Goal: Task Accomplishment & Management: Use online tool/utility

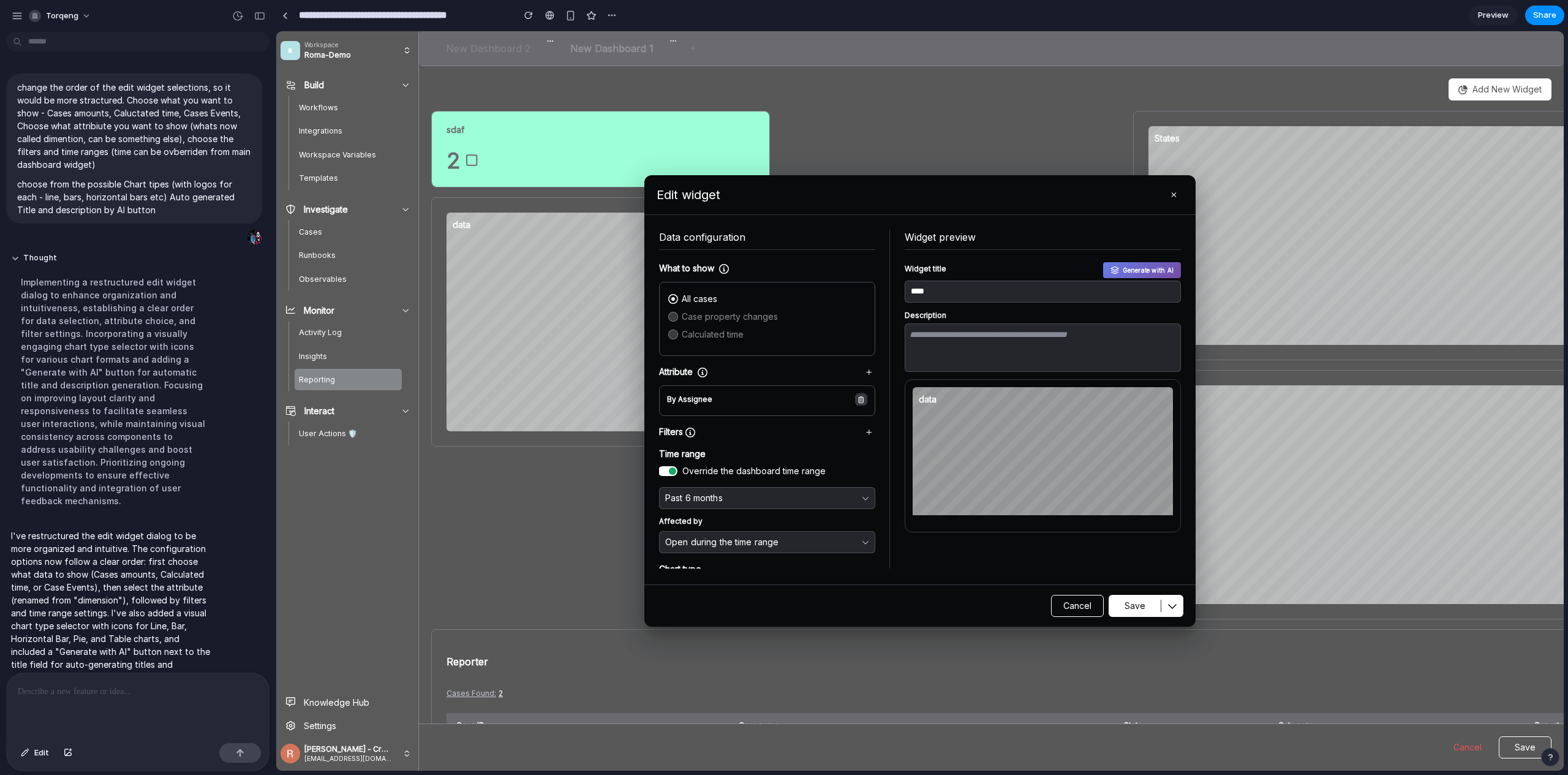
click at [858, 397] on icon "button" at bounding box center [860, 400] width 6 height 7
click at [866, 432] on icon "button" at bounding box center [869, 432] width 6 height 7
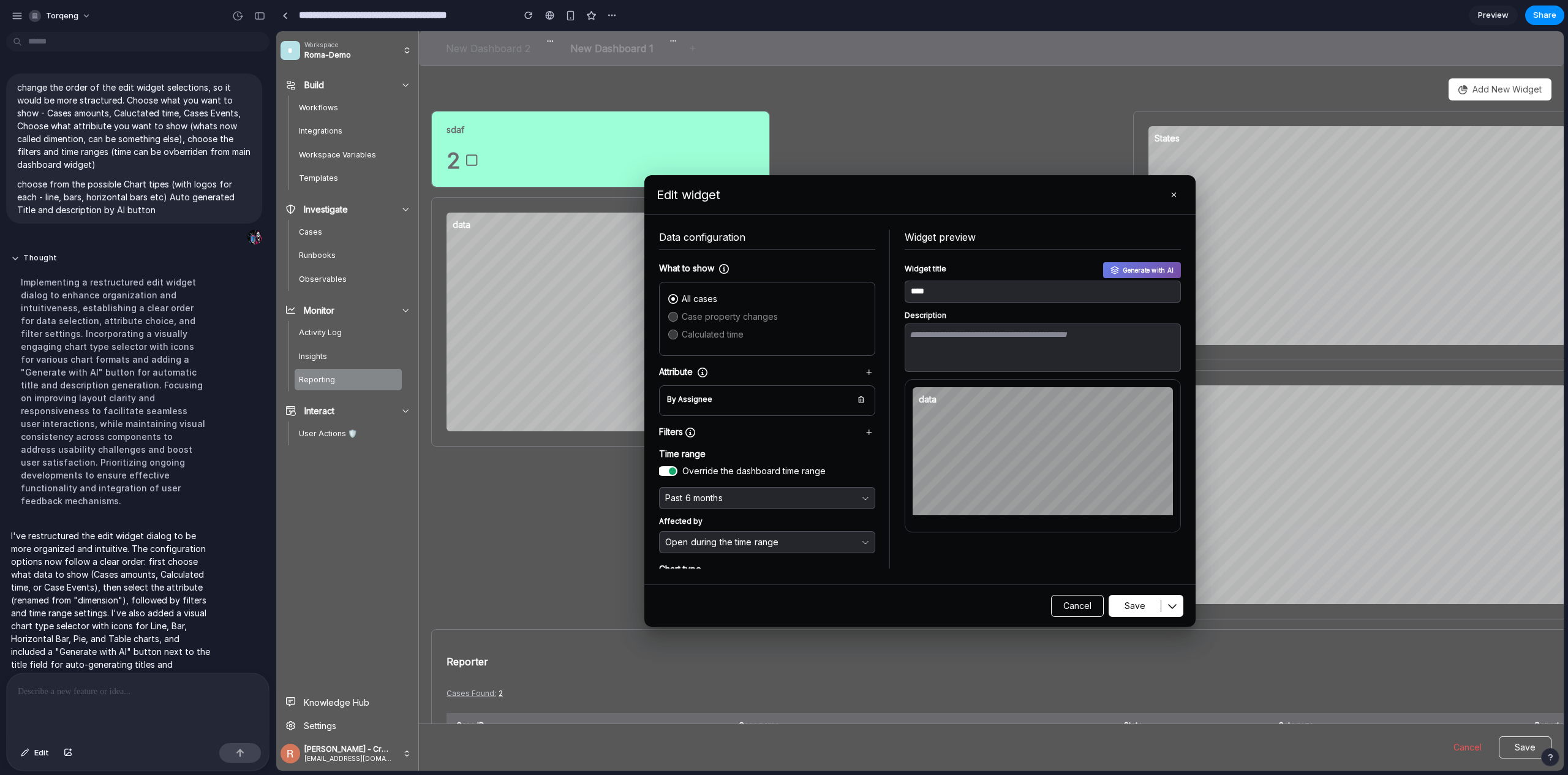
click at [852, 434] on div "Filters" at bounding box center [767, 431] width 217 height 12
click at [863, 367] on button "button" at bounding box center [869, 372] width 12 height 12
click at [855, 405] on button "button" at bounding box center [861, 399] width 12 height 12
click at [863, 430] on button "button" at bounding box center [869, 431] width 12 height 12
click at [863, 431] on button "button" at bounding box center [869, 431] width 12 height 12
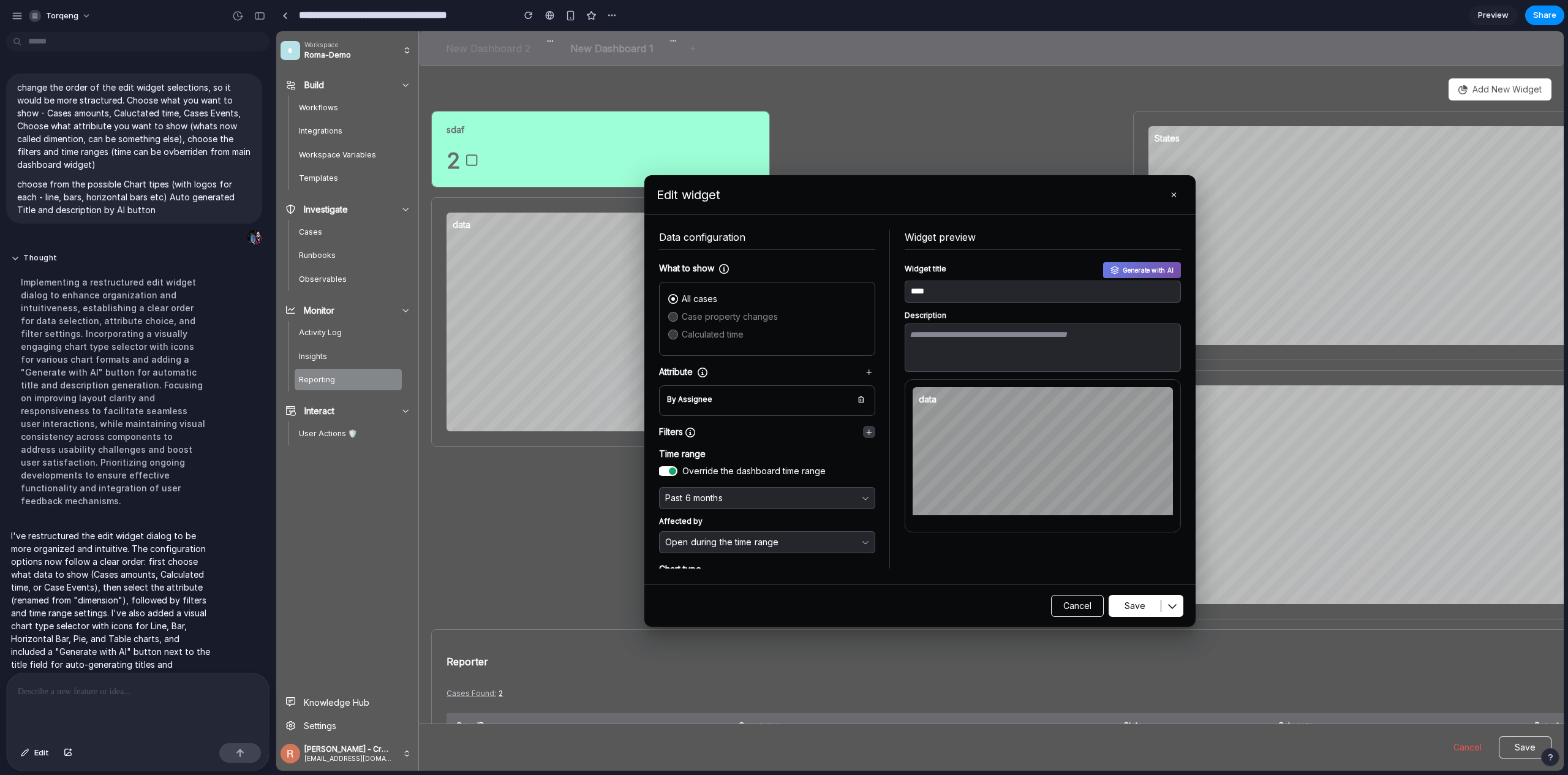
click at [863, 431] on button "button" at bounding box center [869, 431] width 12 height 12
click at [1133, 280] on div "Widget title Generate with AI ****" at bounding box center [1042, 282] width 276 height 41
click at [1064, 289] on input "****" at bounding box center [1043, 291] width 264 height 9
type input "**********"
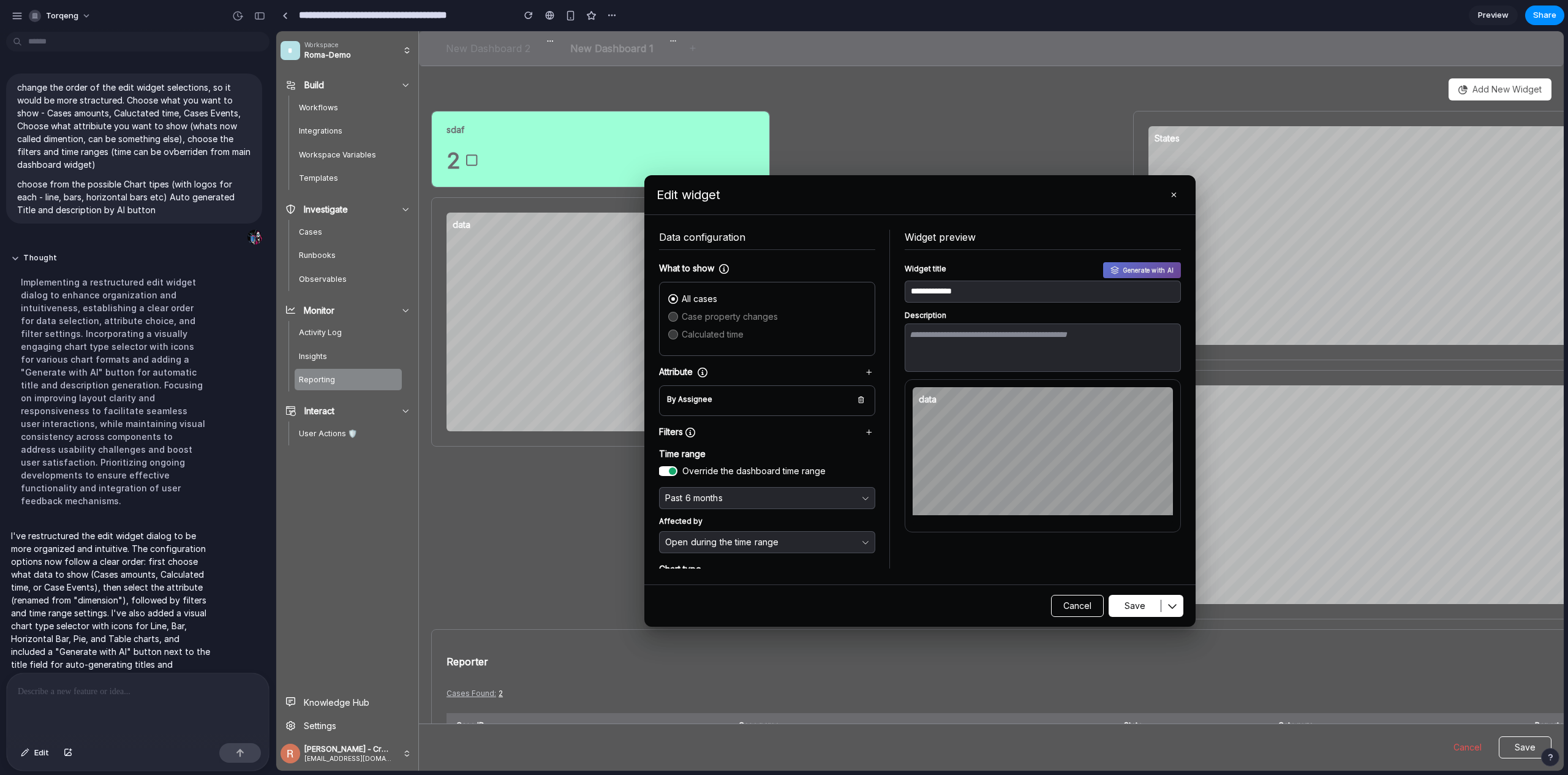
click at [1132, 267] on button "Generate with AI" at bounding box center [1142, 270] width 78 height 16
click at [990, 327] on textarea at bounding box center [1042, 348] width 266 height 48
click at [852, 327] on div "All cases Case property changes Calculated time" at bounding box center [767, 319] width 200 height 53
click at [745, 339] on div "All cases Case property changes Calculated time" at bounding box center [767, 319] width 200 height 53
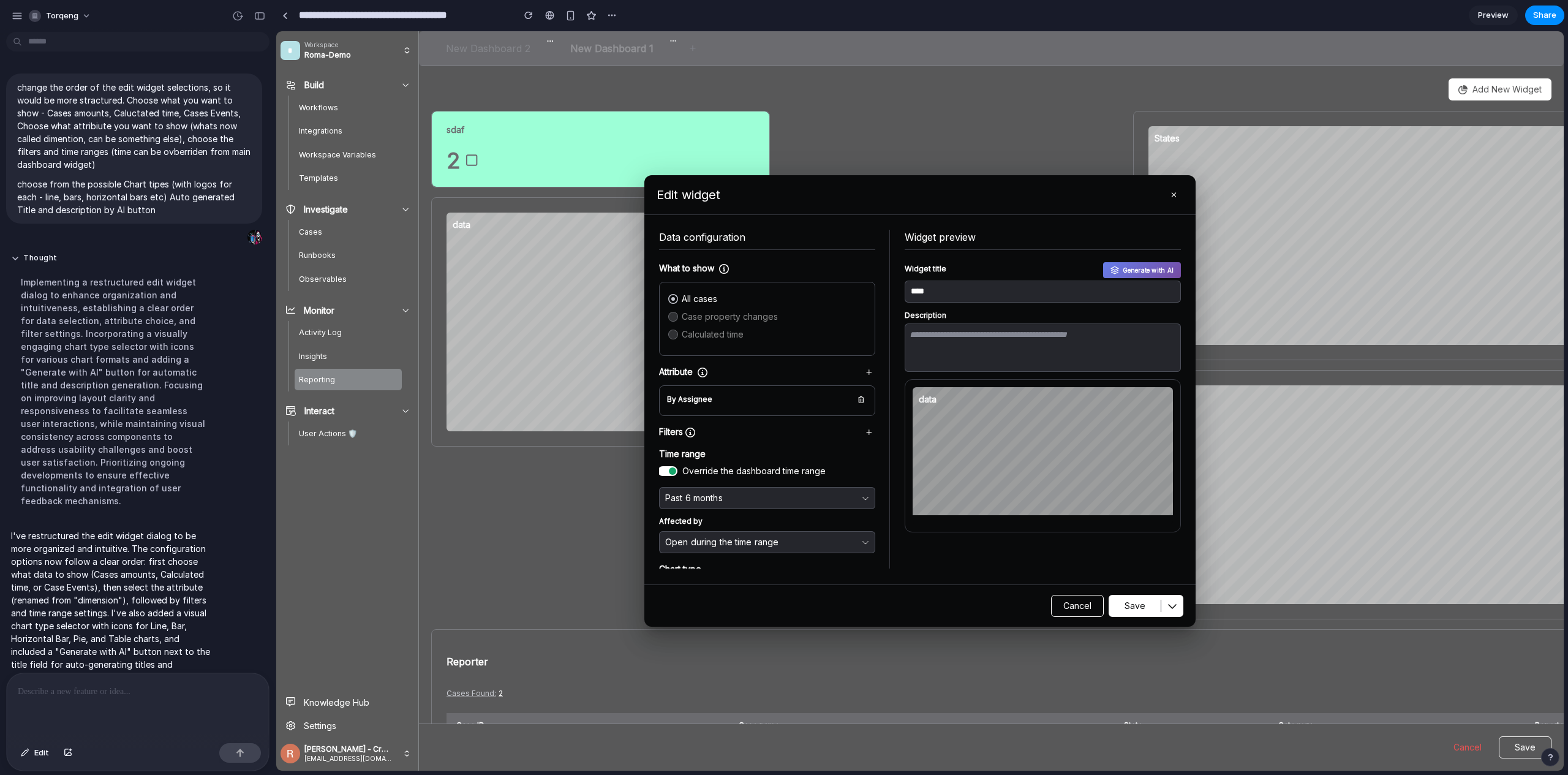
click at [695, 334] on div "All cases Case property changes Calculated time" at bounding box center [767, 319] width 200 height 53
drag, startPoint x: 702, startPoint y: 320, endPoint x: 801, endPoint y: 330, distance: 99.5
click at [703, 319] on div "All cases Case property changes Calculated time" at bounding box center [767, 319] width 200 height 53
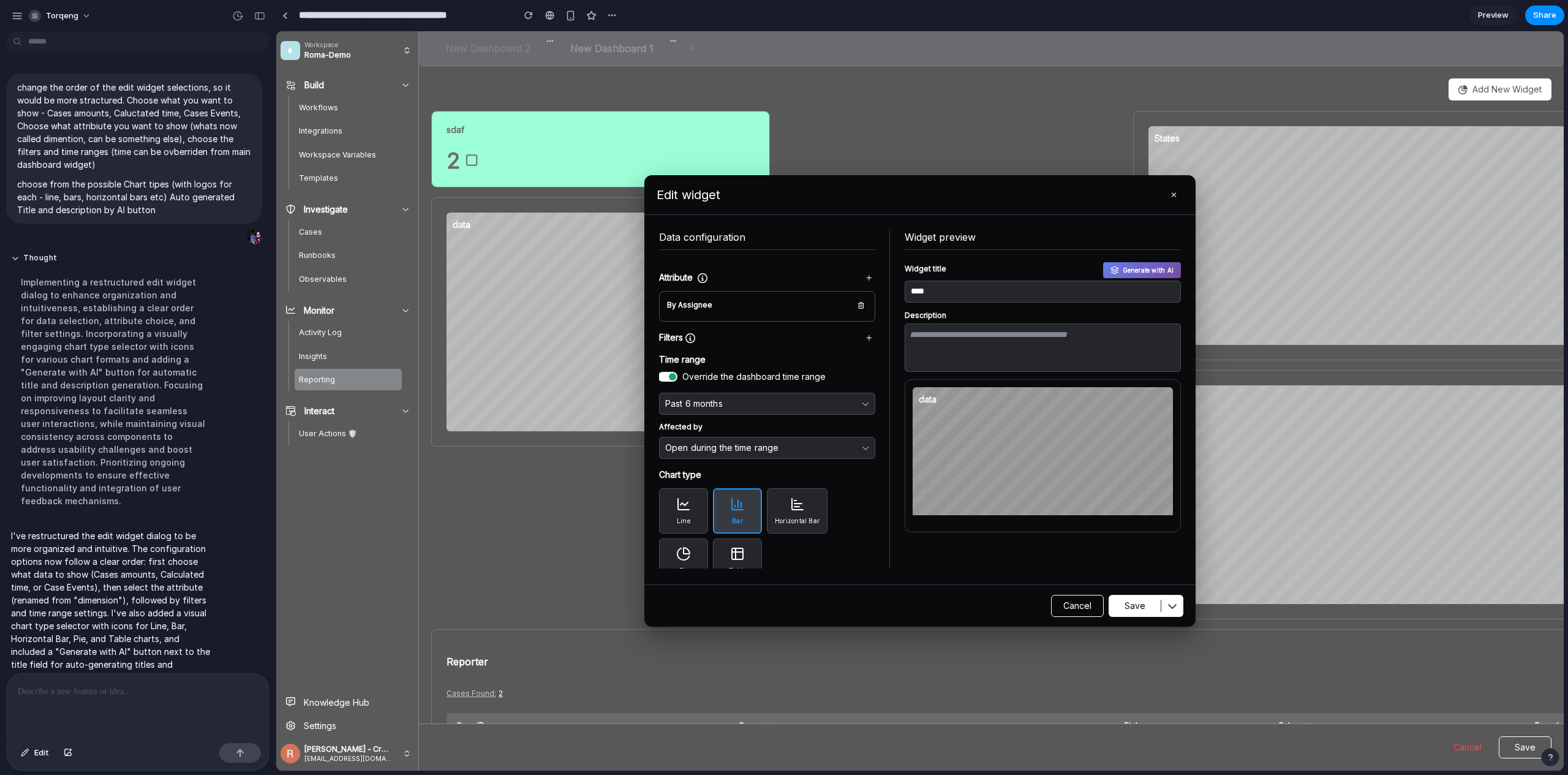
scroll to position [109, 0]
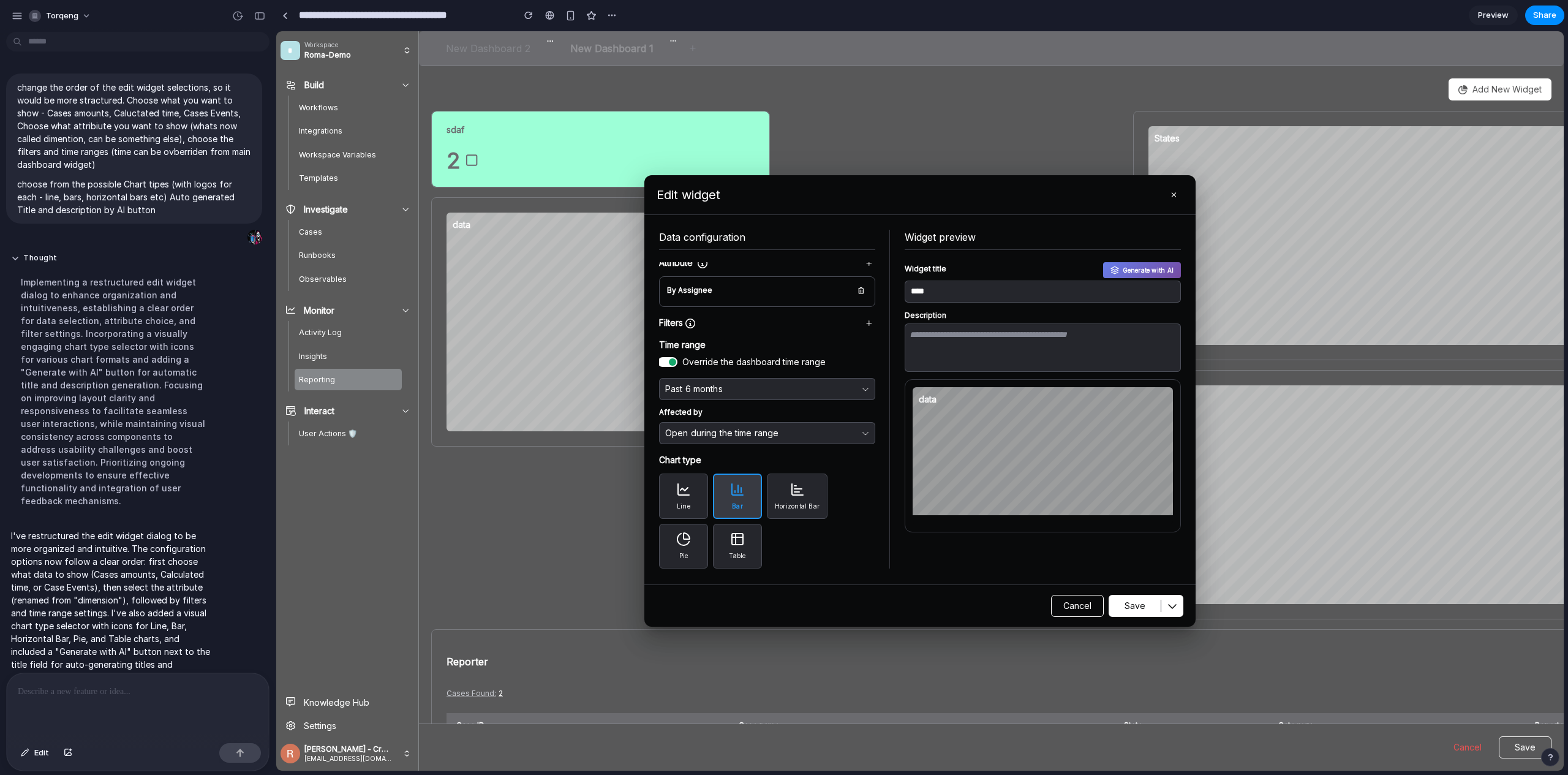
click at [582, 241] on div at bounding box center [920, 401] width 1288 height 739
drag, startPoint x: 611, startPoint y: 277, endPoint x: 729, endPoint y: 363, distance: 146.0
click at [612, 279] on div at bounding box center [920, 401] width 1288 height 739
click at [1076, 602] on span "Cancel" at bounding box center [1078, 606] width 28 height 12
click at [1080, 619] on div "Cancel Save" at bounding box center [920, 606] width 551 height 41
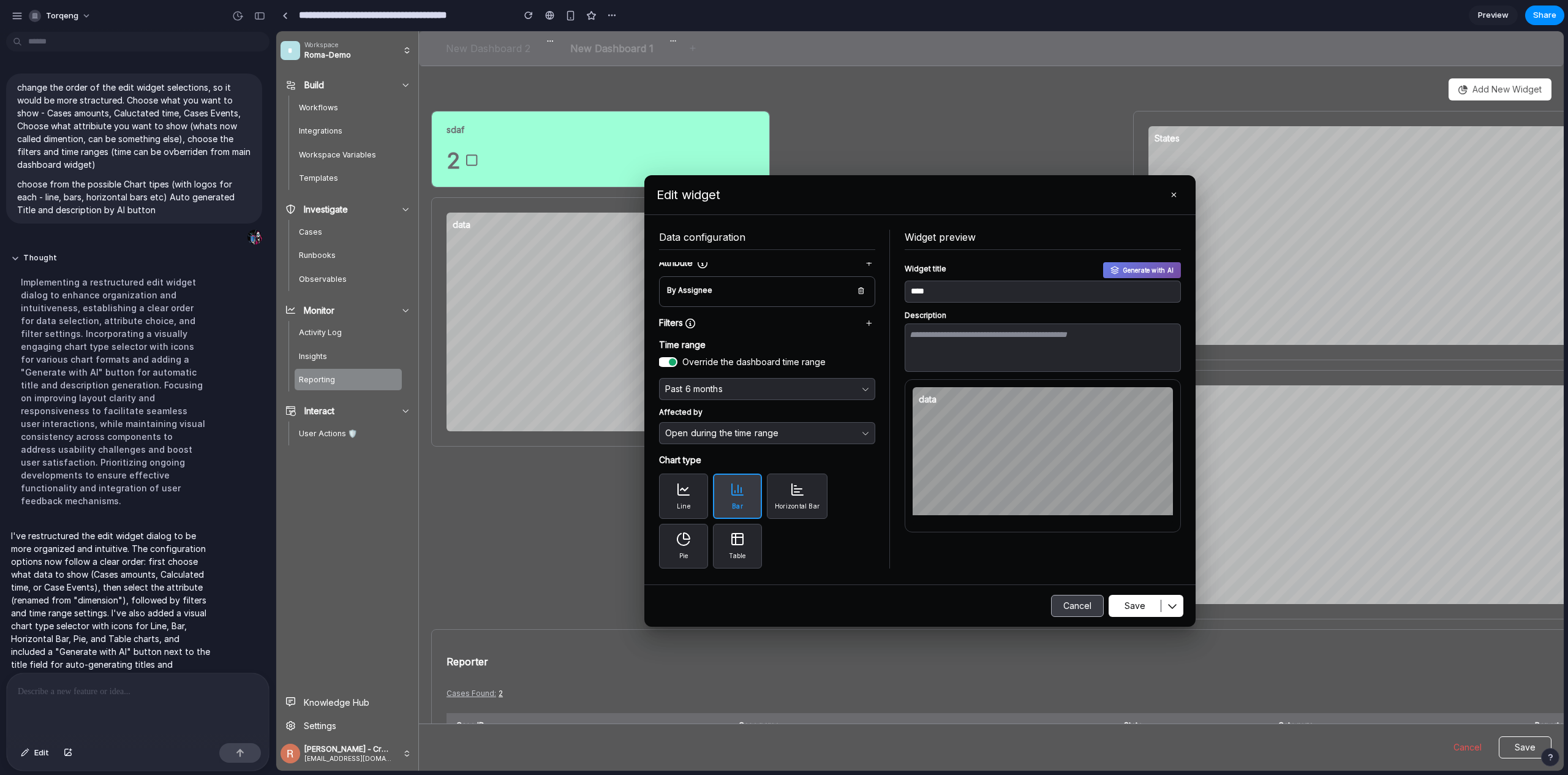
click at [1078, 613] on button "Cancel" at bounding box center [1077, 606] width 52 height 22
click at [1076, 612] on button "Cancel" at bounding box center [1077, 606] width 52 height 22
click at [1075, 612] on span "Cancel" at bounding box center [1078, 606] width 28 height 12
drag, startPoint x: 1075, startPoint y: 611, endPoint x: 1001, endPoint y: 650, distance: 83.6
click at [1075, 611] on span "Cancel" at bounding box center [1078, 606] width 28 height 12
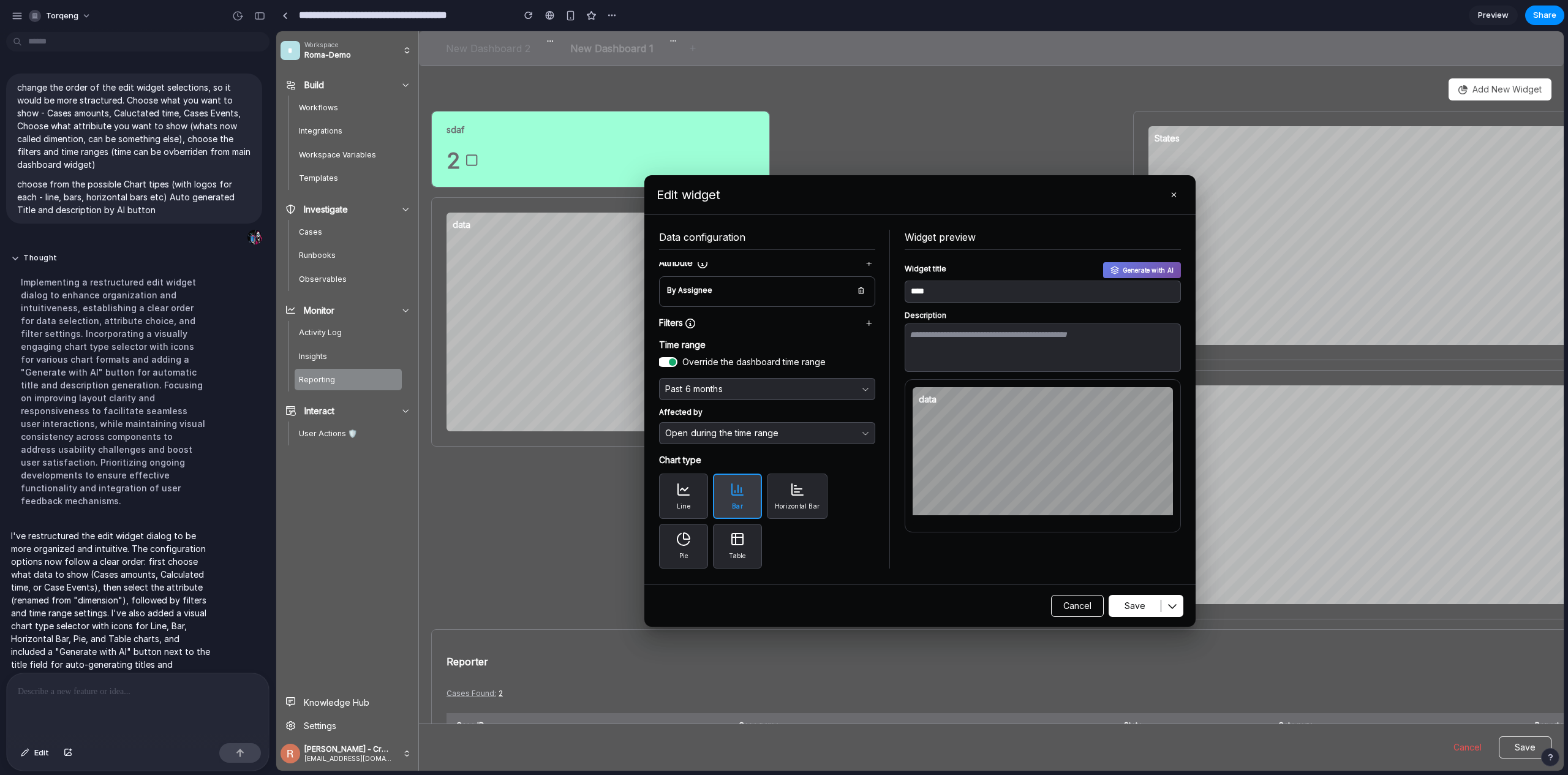
click at [767, 699] on div at bounding box center [920, 401] width 1288 height 739
click at [11, 235] on div "change the order of the edit widget selections, so it would be more stractured.…" at bounding box center [134, 159] width 256 height 172
click at [789, 373] on div "Time range Override the dashboard time range Past 6 months Affected by Open dur…" at bounding box center [767, 391] width 217 height 105
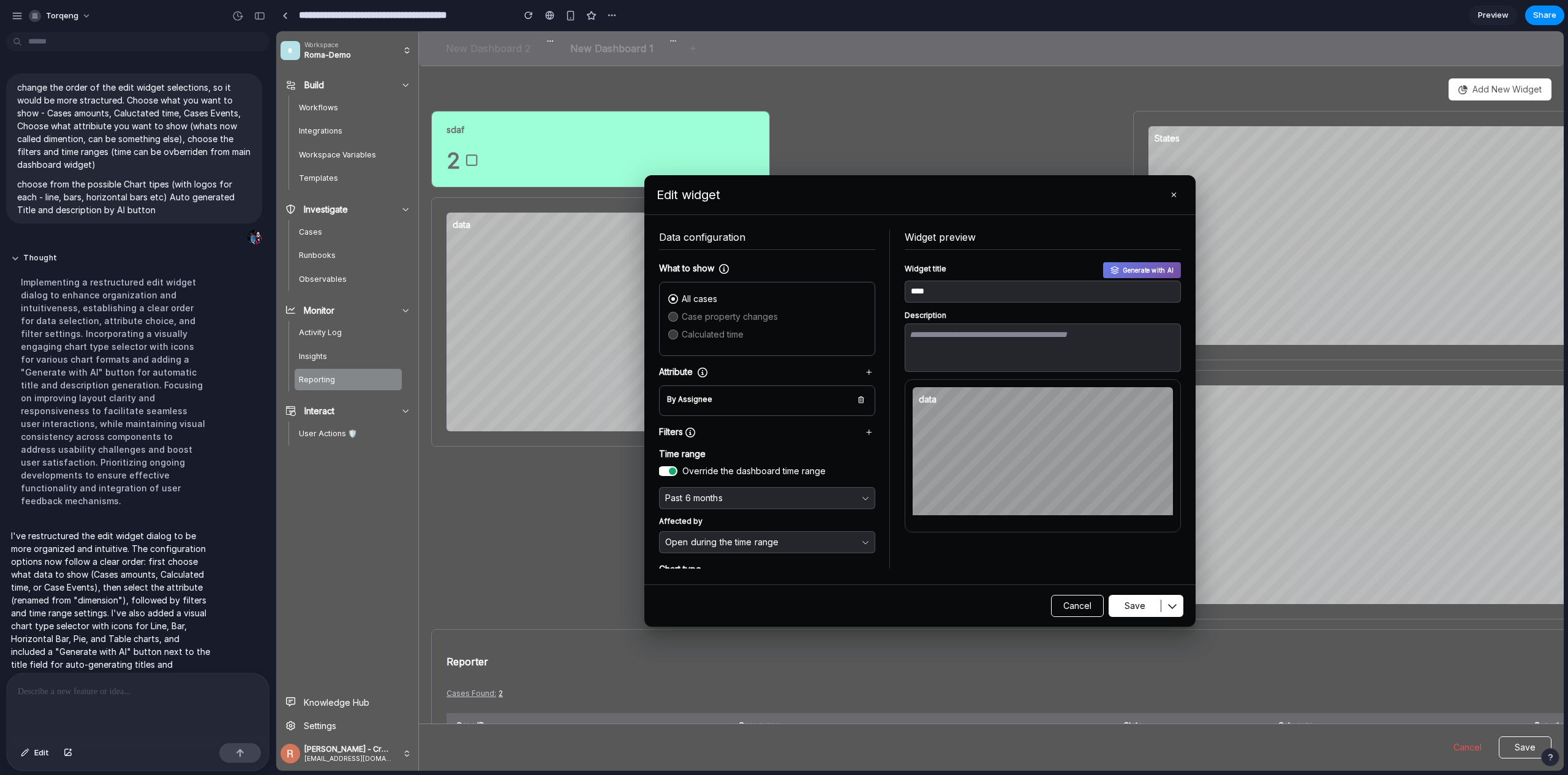
click at [840, 401] on div "By Assignee" at bounding box center [767, 399] width 200 height 12
click at [844, 401] on div "By Assignee" at bounding box center [767, 399] width 200 height 12
click at [855, 400] on button "button" at bounding box center [861, 399] width 12 height 12
click at [858, 401] on icon "button" at bounding box center [861, 400] width 7 height 7
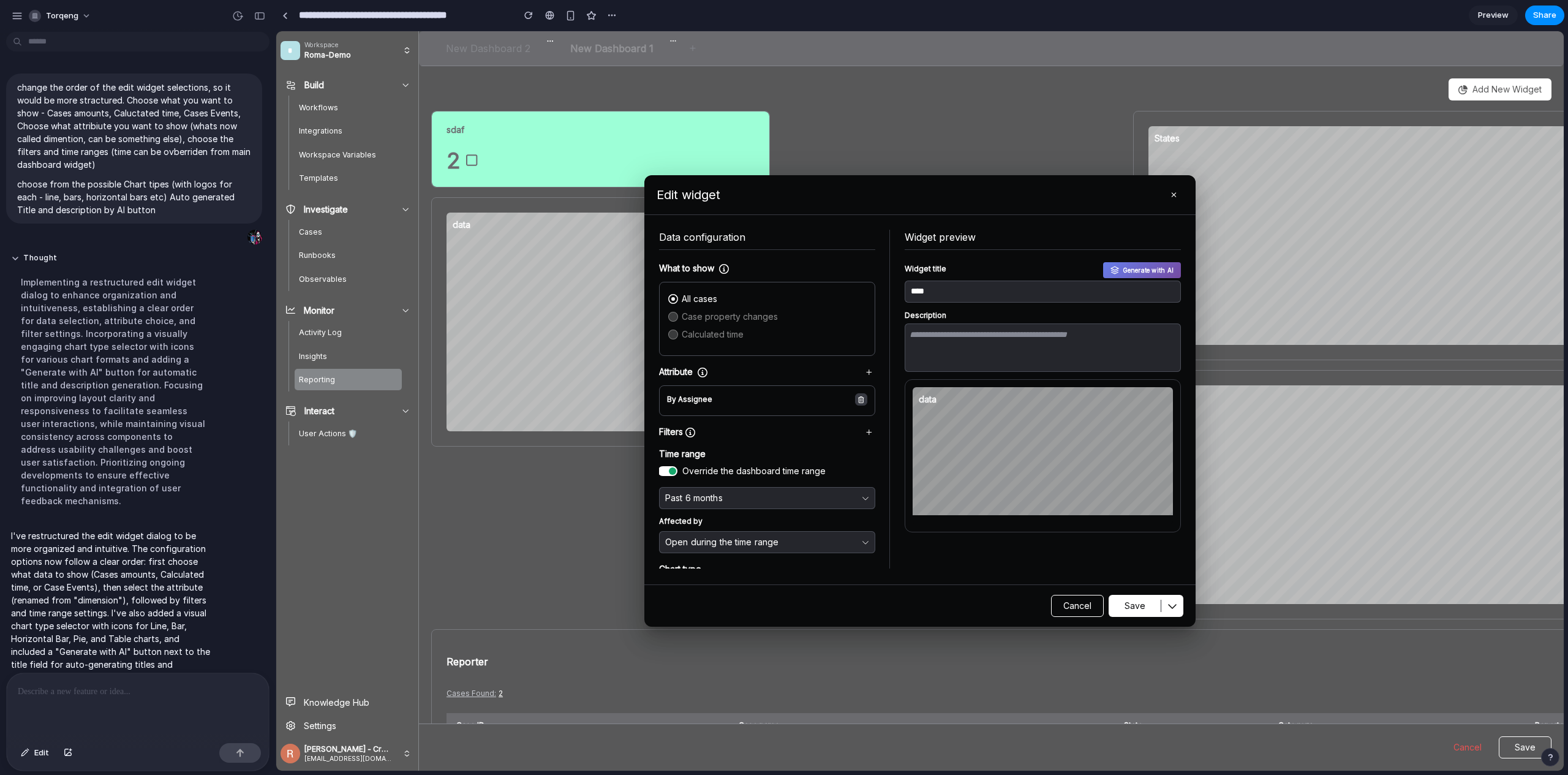
click at [858, 401] on icon "button" at bounding box center [860, 400] width 6 height 7
click at [866, 368] on icon "button" at bounding box center [869, 372] width 6 height 7
drag, startPoint x: 245, startPoint y: 101, endPoint x: 245, endPoint y: 80, distance: 21.0
click at [245, 101] on p "change the order of the edit widget selections, so it would be more stractured.…" at bounding box center [134, 125] width 234 height 90
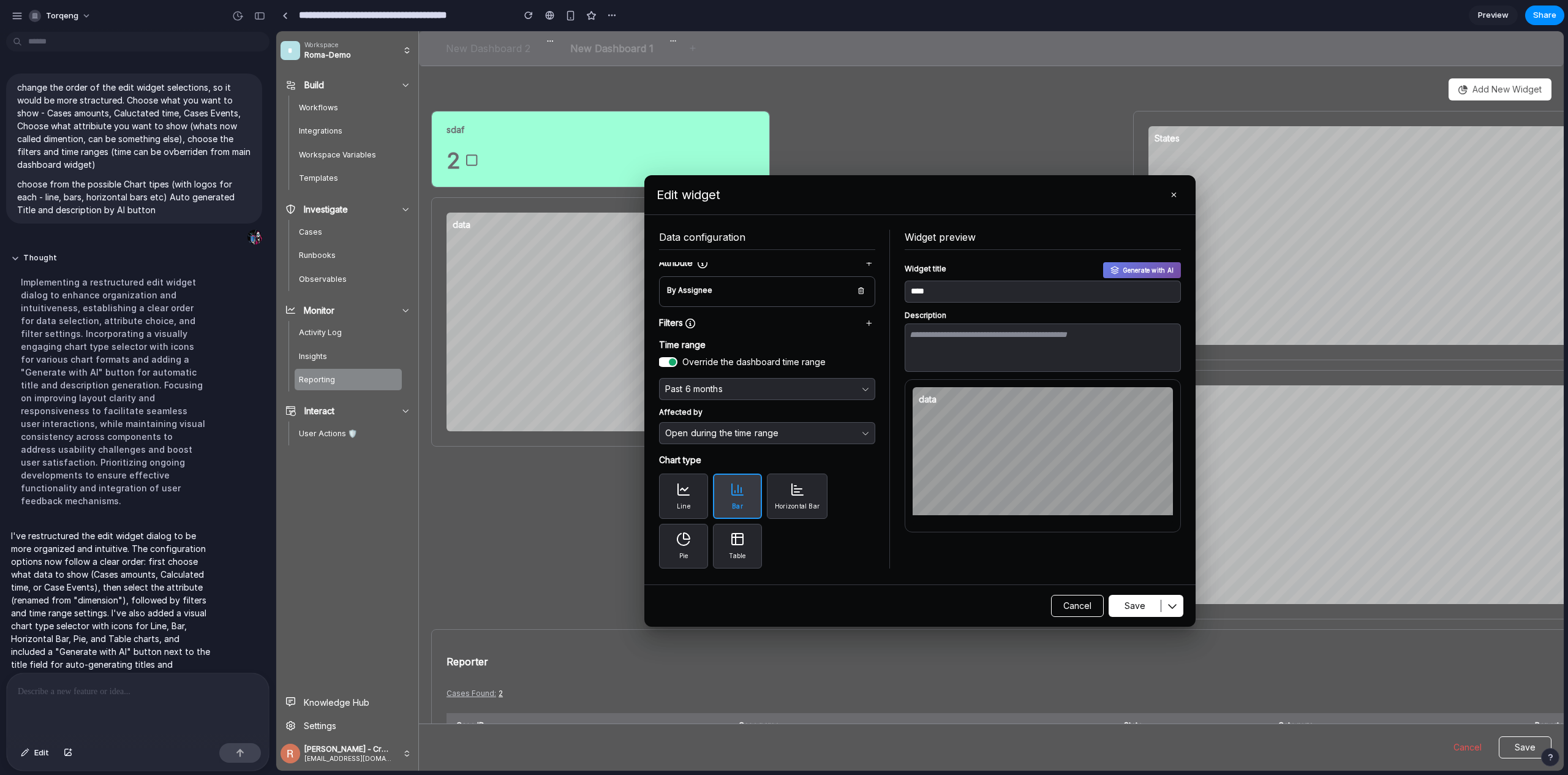
click at [808, 502] on span "Horizontal Bar" at bounding box center [797, 506] width 45 height 8
click at [771, 525] on div "Line Bar Horizontal Bar Pie Table" at bounding box center [767, 521] width 217 height 95
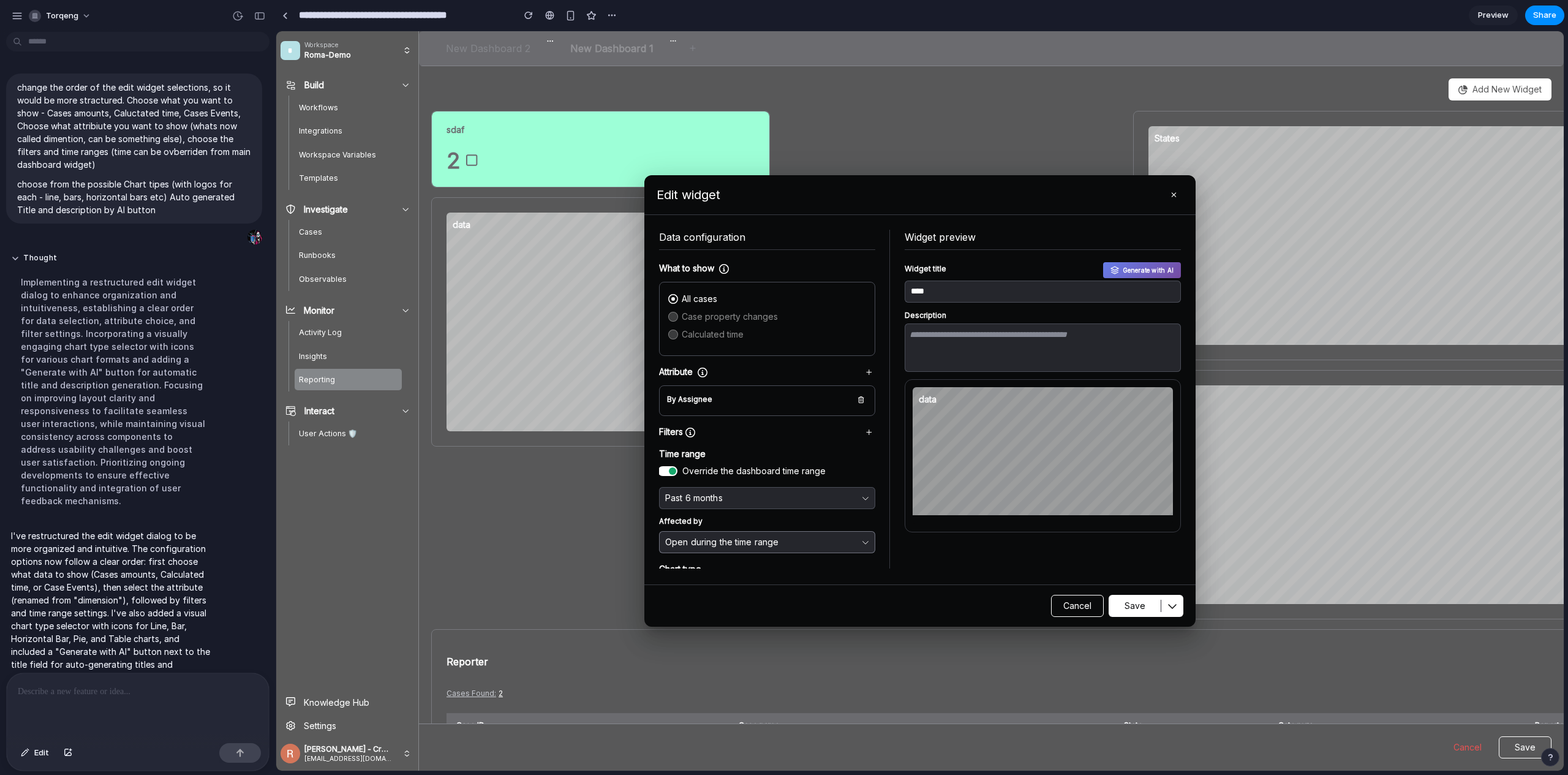
scroll to position [0, 0]
click at [743, 551] on div "Open during the time range" at bounding box center [762, 542] width 194 height 22
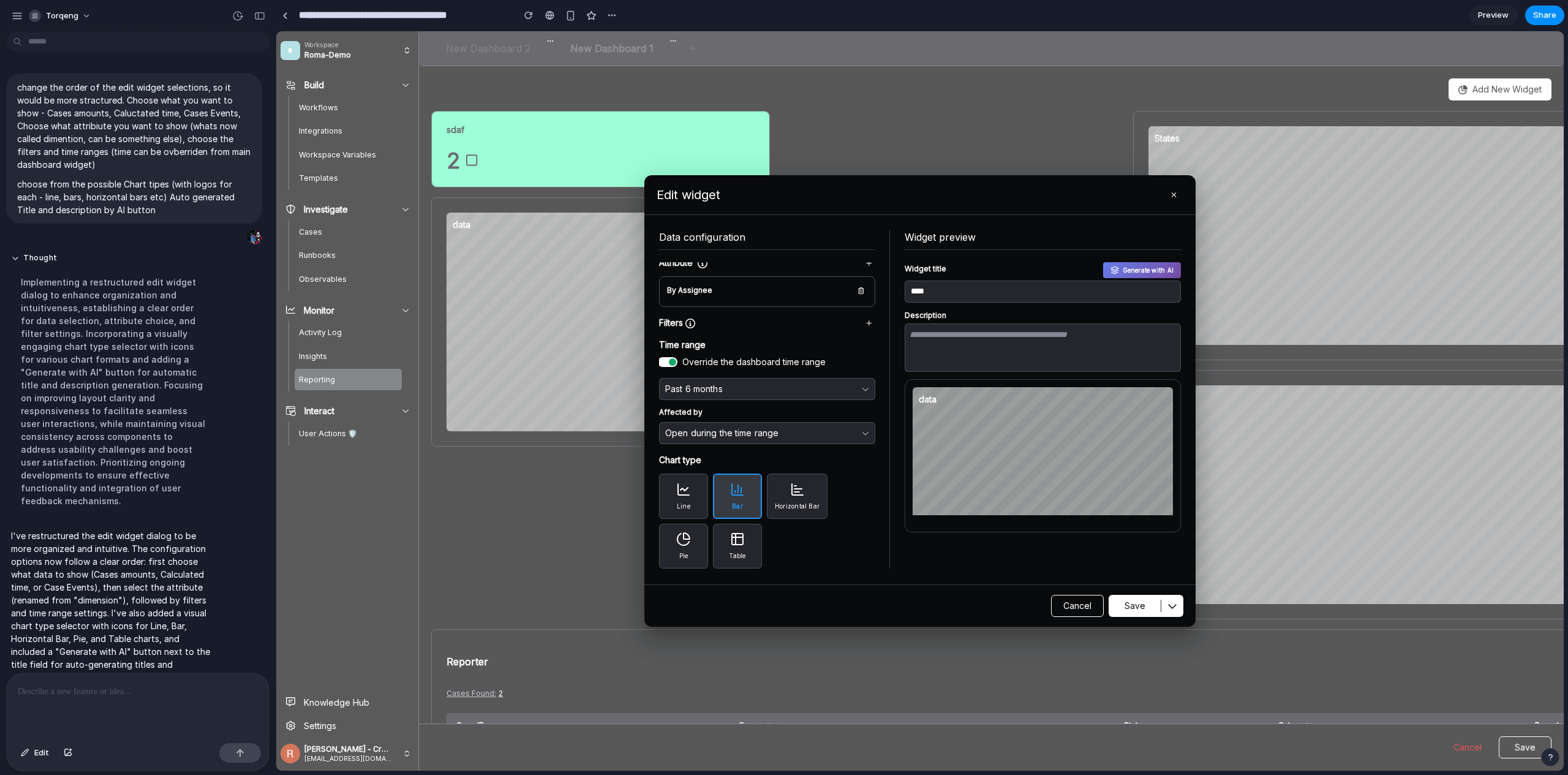
click at [752, 544] on button "Table" at bounding box center [737, 545] width 49 height 44
click at [699, 490] on button "Line" at bounding box center [683, 496] width 49 height 46
click at [52, 685] on p at bounding box center [137, 692] width 240 height 15
